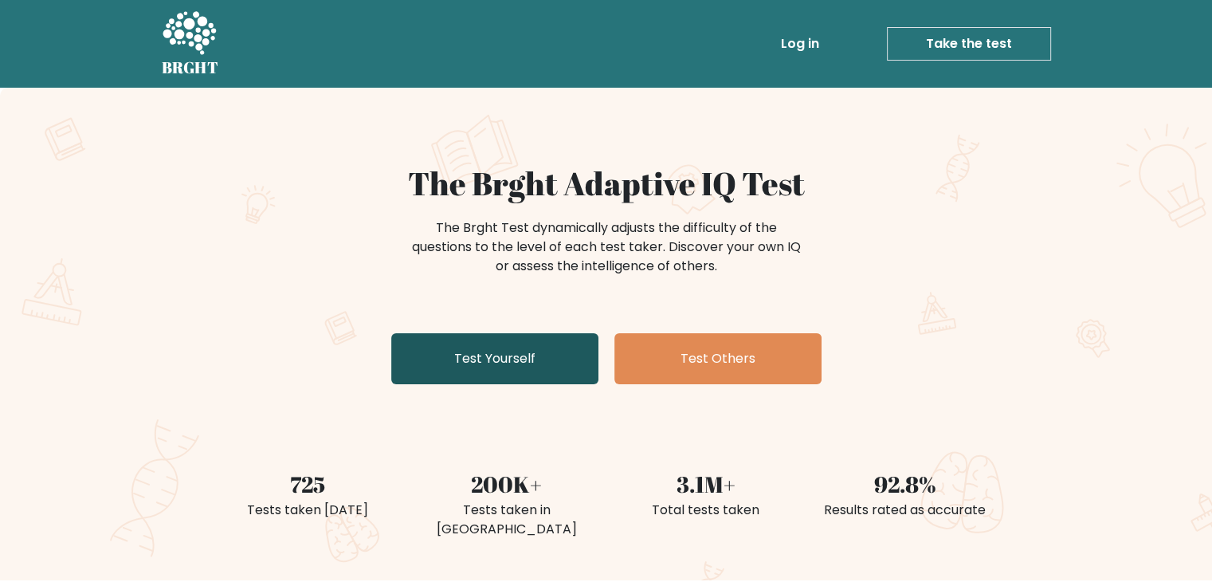
click at [535, 351] on link "Test Yourself" at bounding box center [494, 358] width 207 height 51
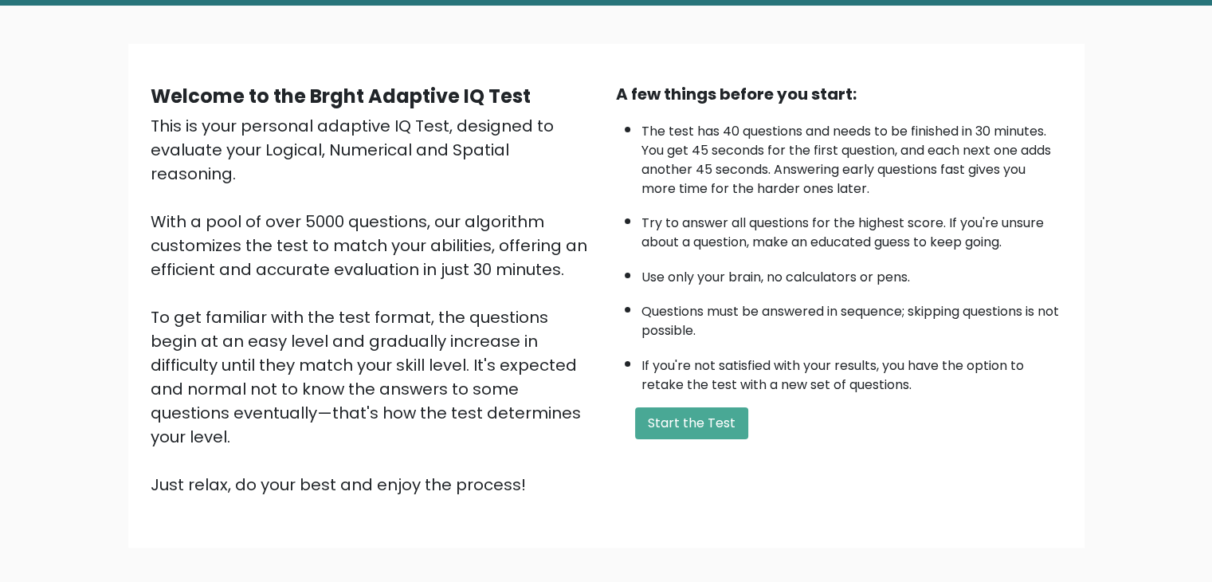
scroll to position [148, 0]
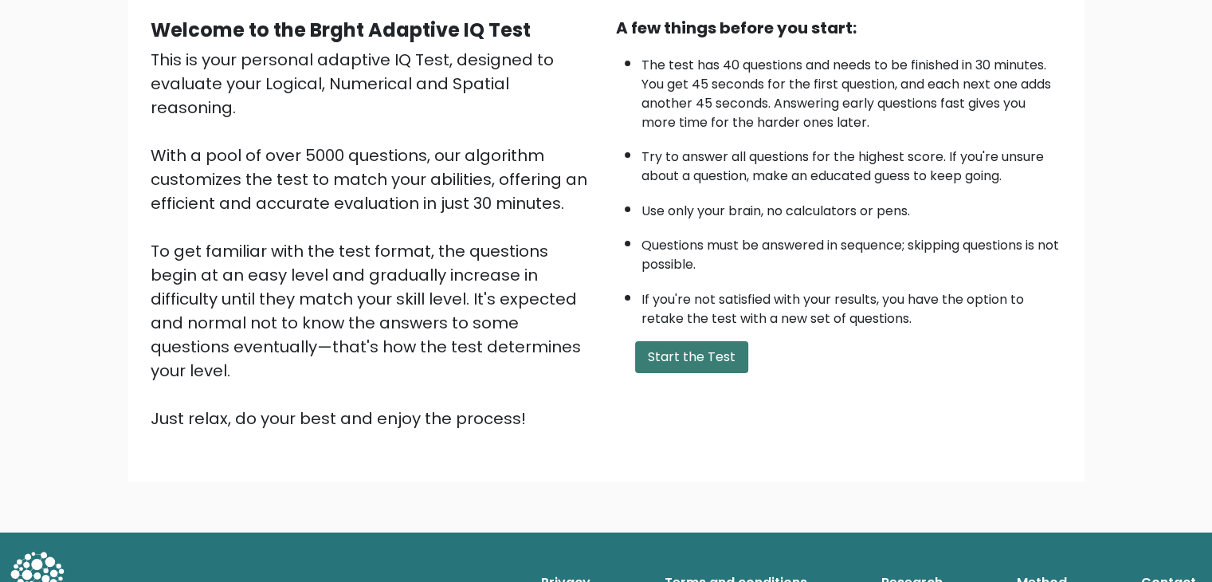
click at [665, 351] on button "Start the Test" at bounding box center [691, 357] width 113 height 32
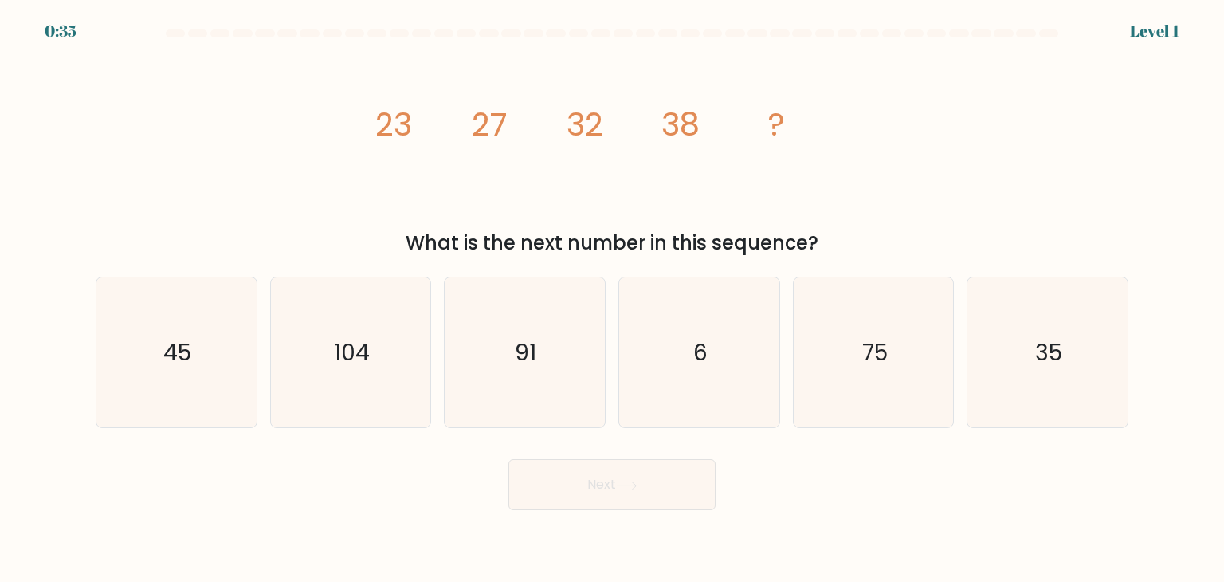
drag, startPoint x: 70, startPoint y: 39, endPoint x: 70, endPoint y: 29, distance: 9.6
click at [70, 38] on form at bounding box center [612, 269] width 1224 height 480
click at [70, 24] on div "0:34" at bounding box center [61, 31] width 33 height 24
click at [219, 337] on icon "45" at bounding box center [176, 352] width 150 height 150
click at [612, 299] on input "a. 45" at bounding box center [612, 295] width 1 height 8
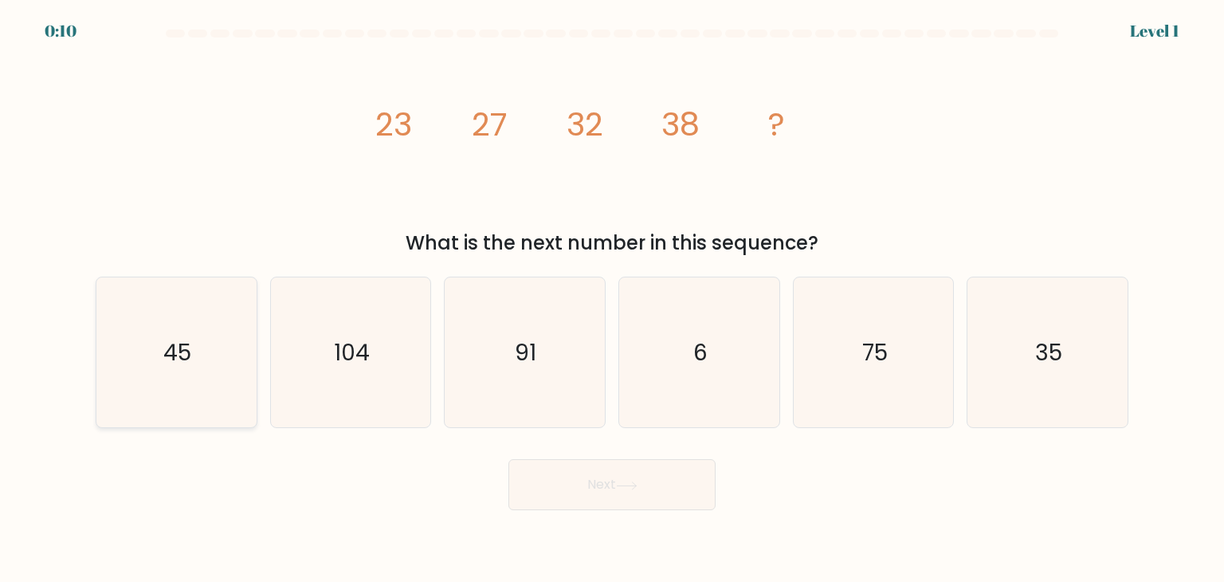
radio input "true"
click at [604, 486] on button "Next" at bounding box center [611, 484] width 207 height 51
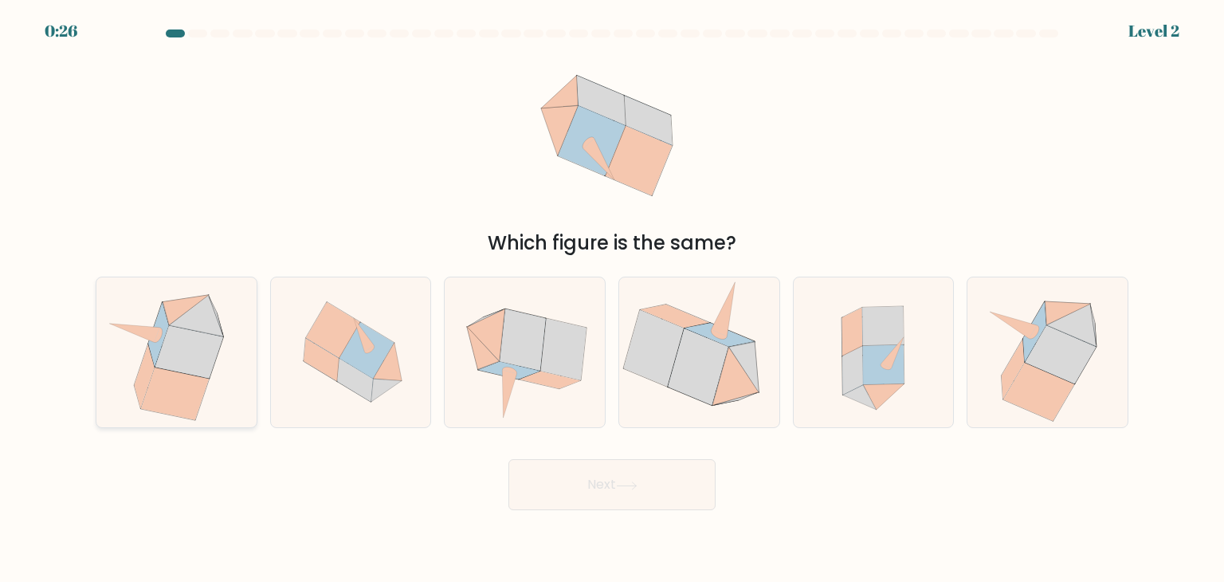
click at [214, 377] on icon at bounding box center [176, 352] width 147 height 150
click at [612, 299] on input "a." at bounding box center [612, 295] width 1 height 8
radio input "true"
click at [626, 482] on icon at bounding box center [627, 485] width 22 height 9
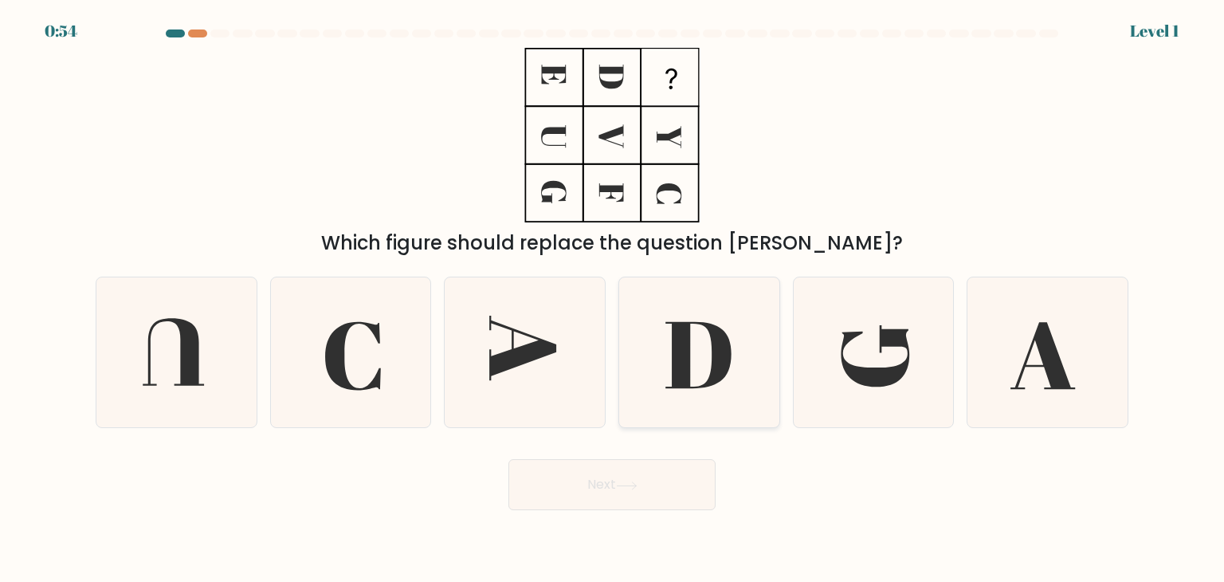
click at [653, 423] on icon at bounding box center [699, 352] width 150 height 150
click at [613, 299] on input "d." at bounding box center [612, 295] width 1 height 8
radio input "true"
